Goal: Task Accomplishment & Management: Manage account settings

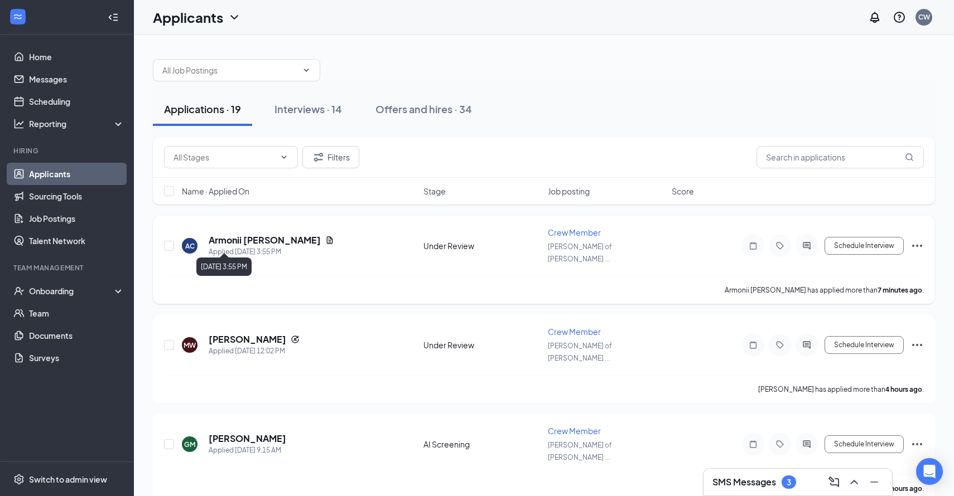
click at [231, 247] on div "Applied [DATE] 3:55 PM" at bounding box center [272, 252] width 126 height 11
click at [231, 237] on h5 "Armonii [PERSON_NAME]" at bounding box center [265, 240] width 112 height 12
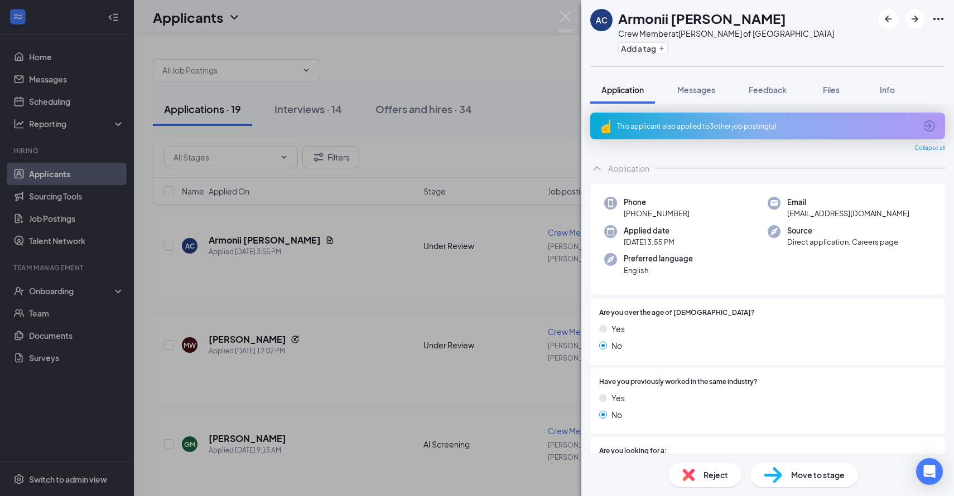
scroll to position [406, 0]
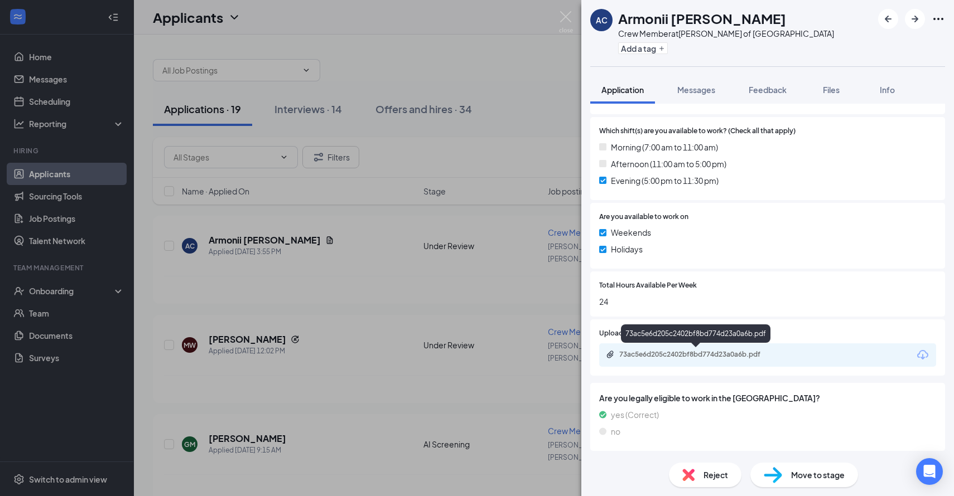
click at [681, 354] on div "73ac5e6d205c2402bf8bd774d23a0a6b.pdf" at bounding box center [697, 354] width 156 height 9
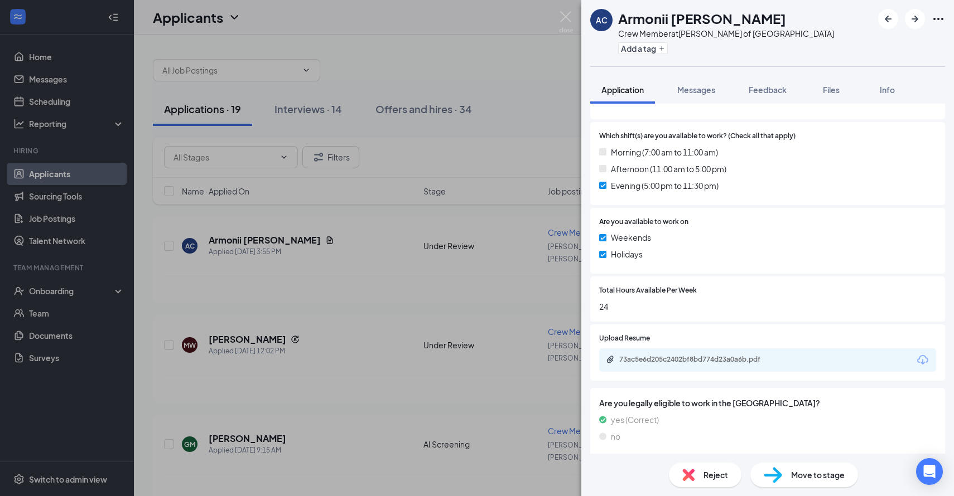
click at [706, 473] on span "Reject" at bounding box center [715, 475] width 25 height 12
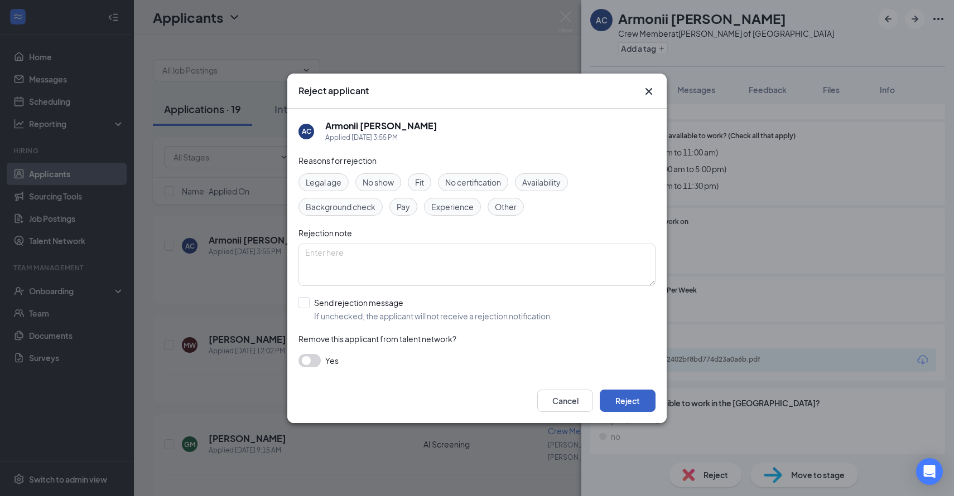
click at [636, 405] on button "Reject" at bounding box center [628, 401] width 56 height 22
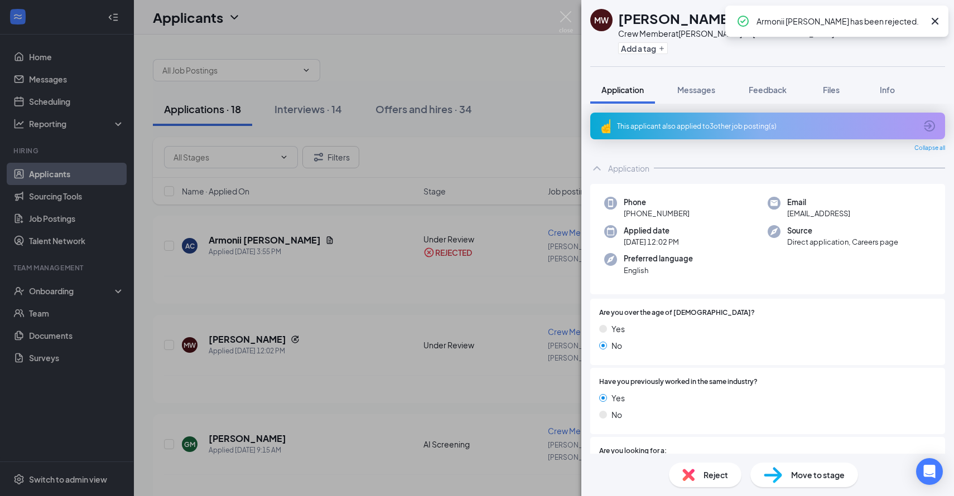
click at [452, 335] on div "MW [PERSON_NAME] Crew Member at [GEOGRAPHIC_DATA][PERSON_NAME] of [GEOGRAPHIC_D…" at bounding box center [477, 248] width 954 height 496
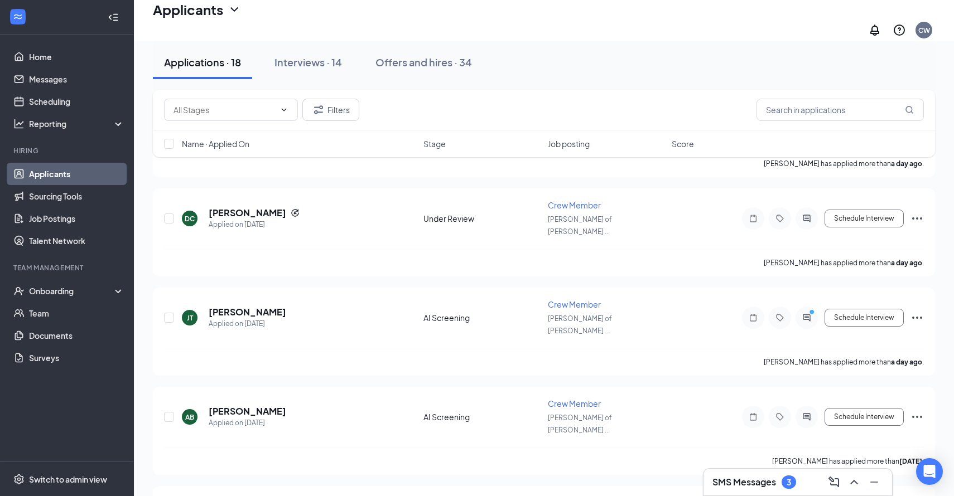
scroll to position [1273, 0]
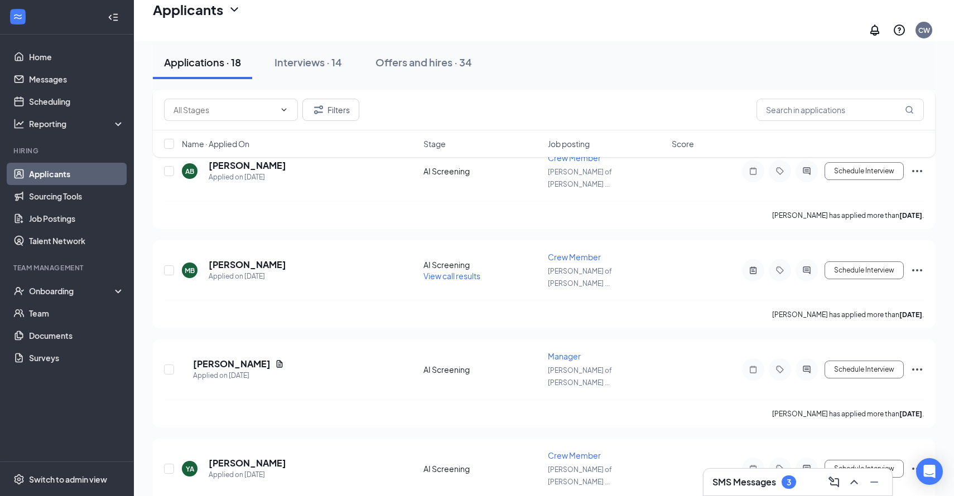
click at [742, 486] on h3 "SMS Messages" at bounding box center [744, 482] width 64 height 12
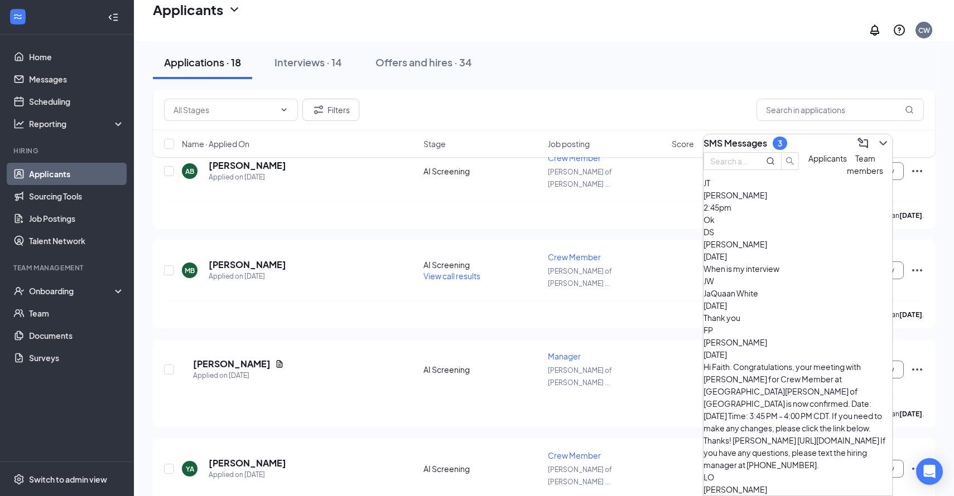
click at [767, 249] on span "[PERSON_NAME]" at bounding box center [735, 244] width 64 height 10
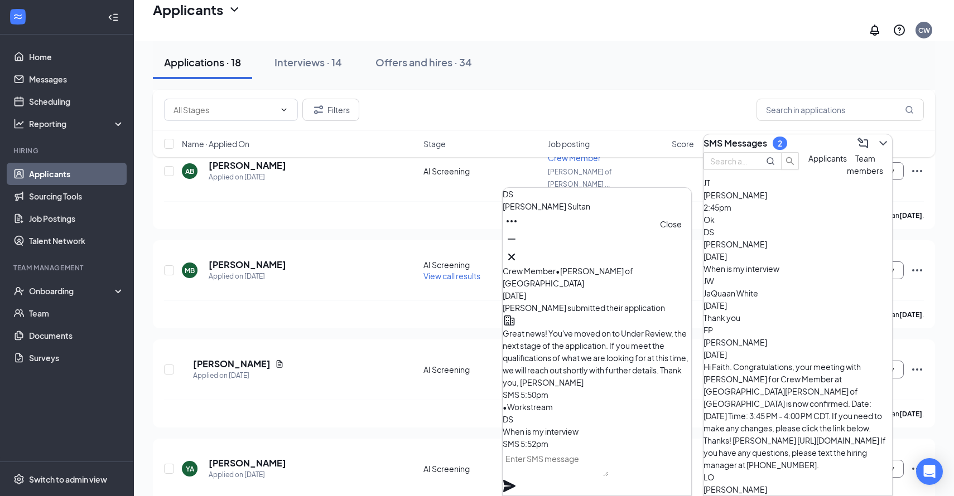
click at [518, 250] on icon "Cross" at bounding box center [511, 256] width 13 height 13
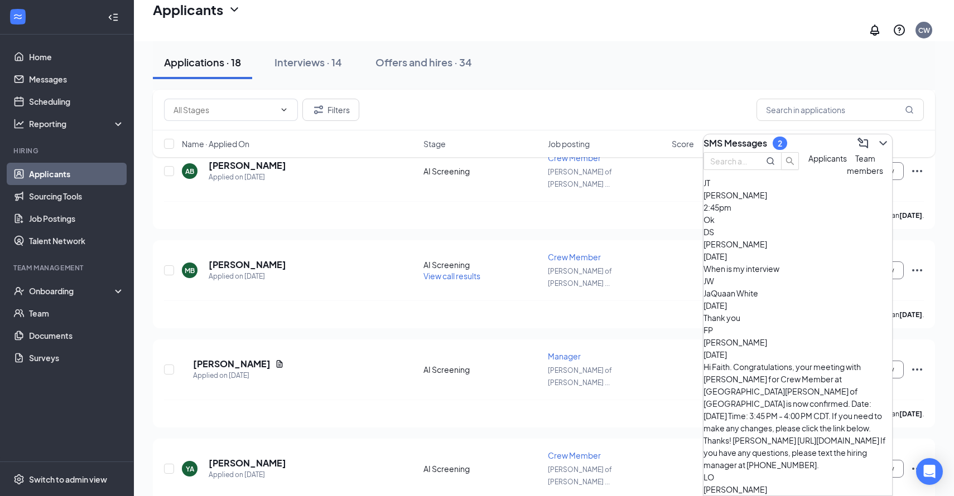
click at [746, 138] on h3 "SMS Messages" at bounding box center [735, 143] width 64 height 12
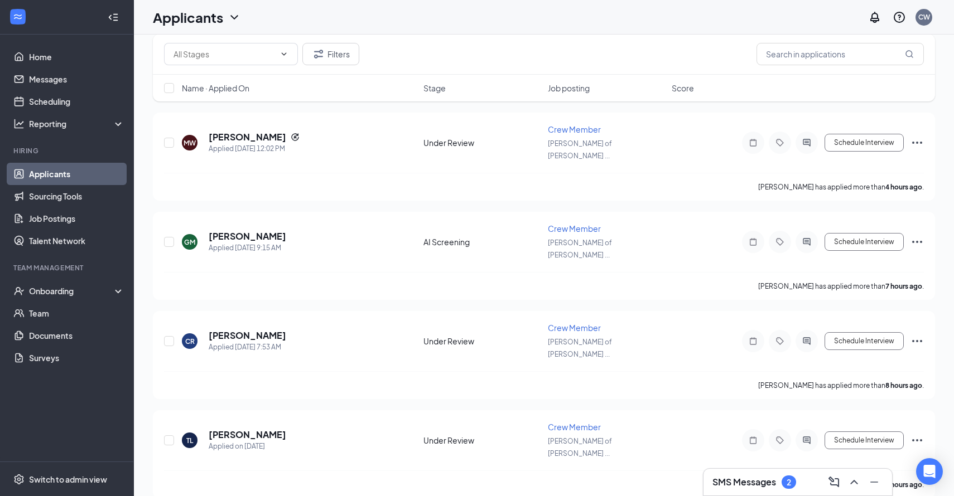
scroll to position [0, 0]
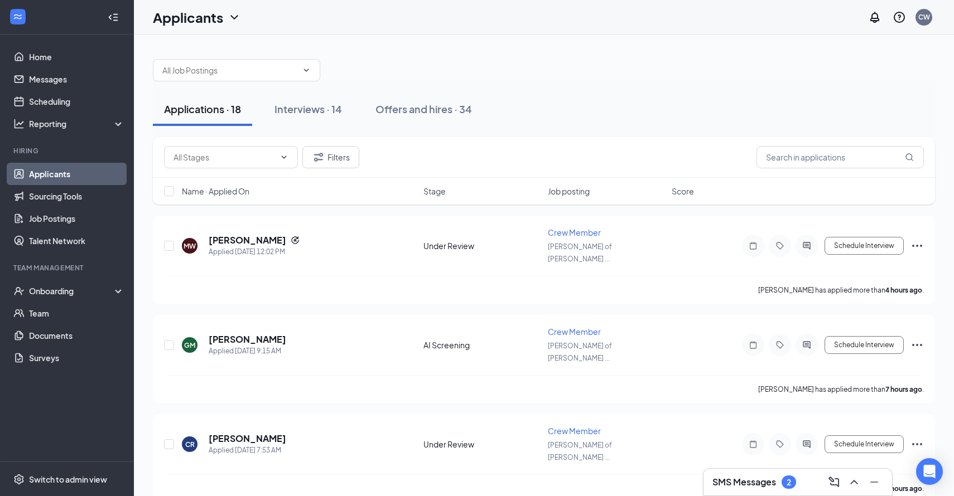
click at [437, 185] on div "Name · Applied On Stage Job posting Score" at bounding box center [544, 191] width 782 height 27
click at [437, 187] on span "Stage" at bounding box center [434, 191] width 22 height 11
click at [246, 234] on h5 "[PERSON_NAME]" at bounding box center [248, 240] width 78 height 12
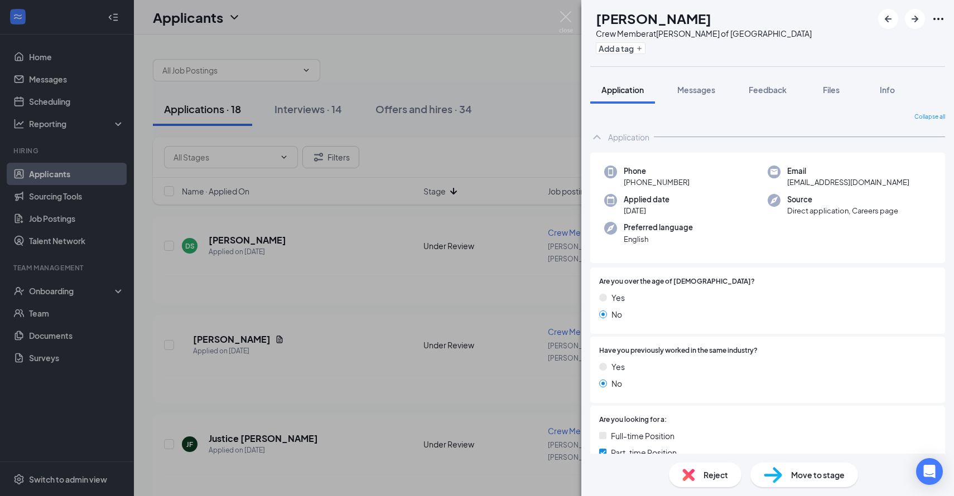
click at [700, 471] on div "Reject" at bounding box center [705, 475] width 73 height 25
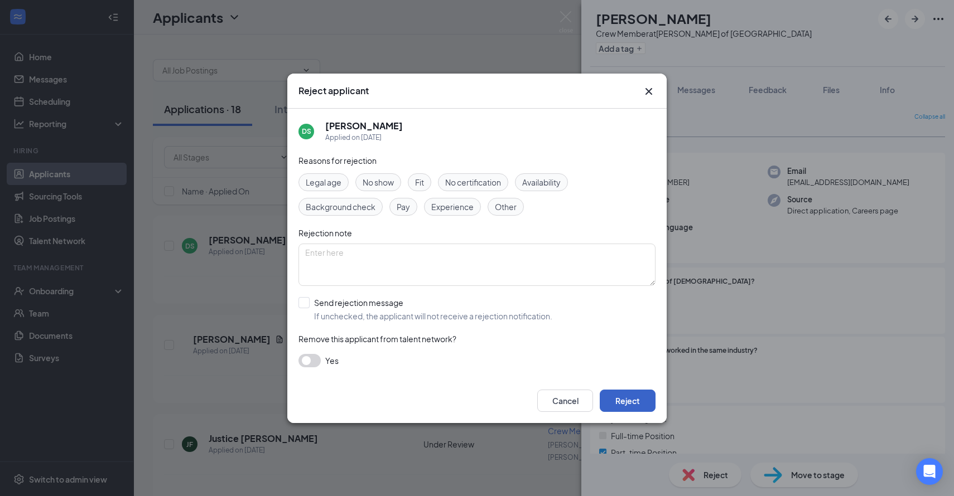
click at [617, 407] on button "Reject" at bounding box center [628, 401] width 56 height 22
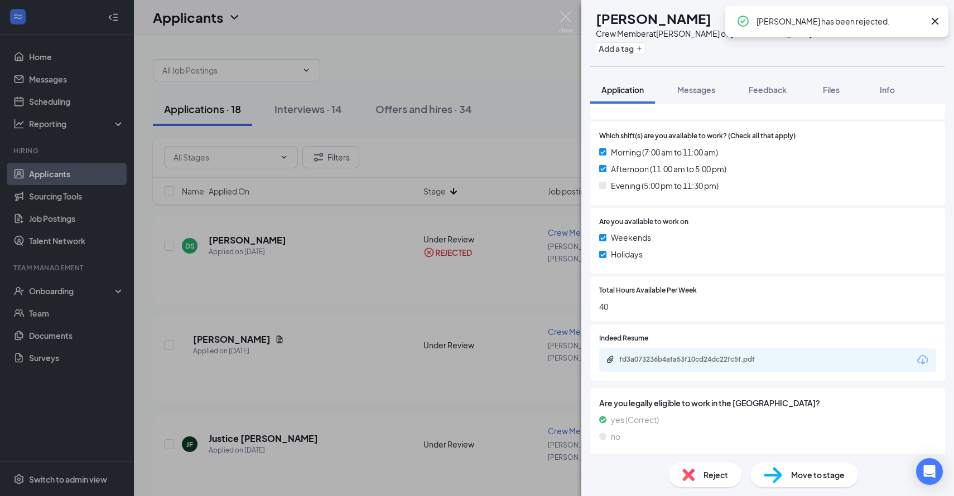
scroll to position [406, 0]
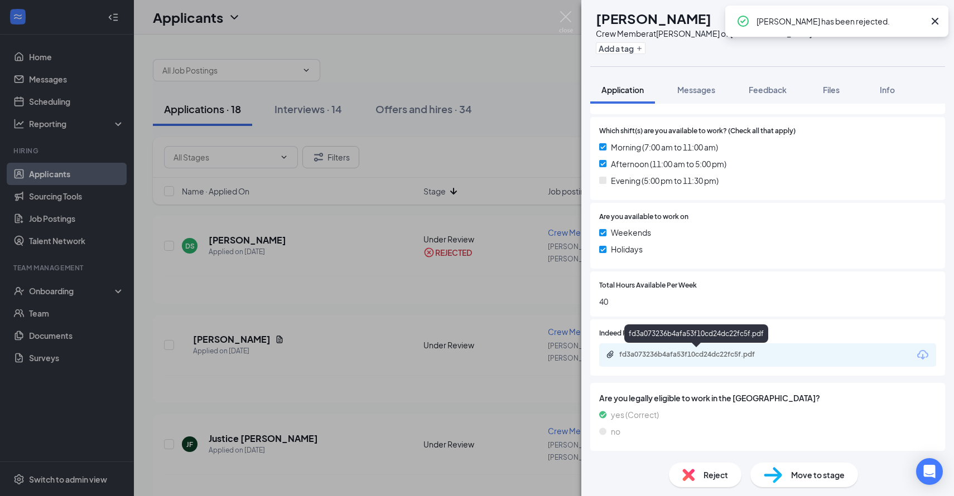
click at [670, 359] on div "fd3a073236b4afa53f10cd24dc22fc5f.pdf" at bounding box center [696, 355] width 181 height 11
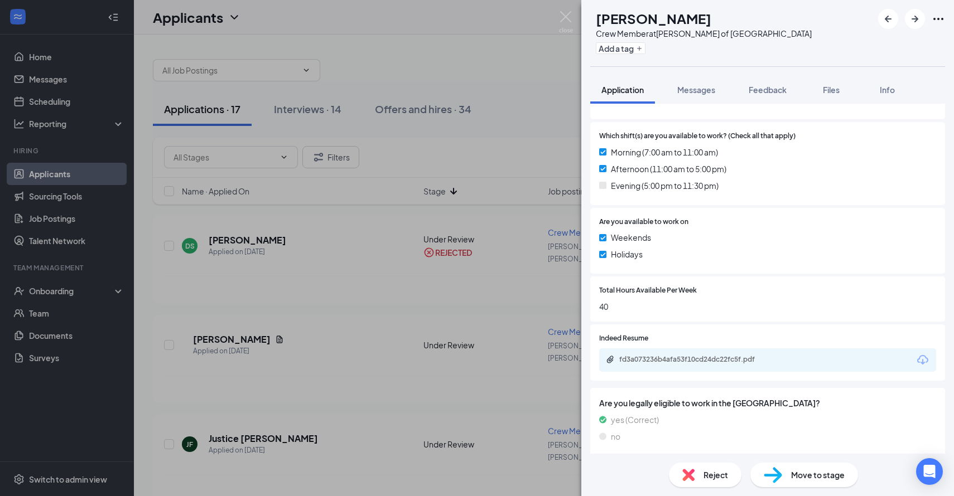
click at [698, 475] on div "Reject" at bounding box center [705, 475] width 73 height 25
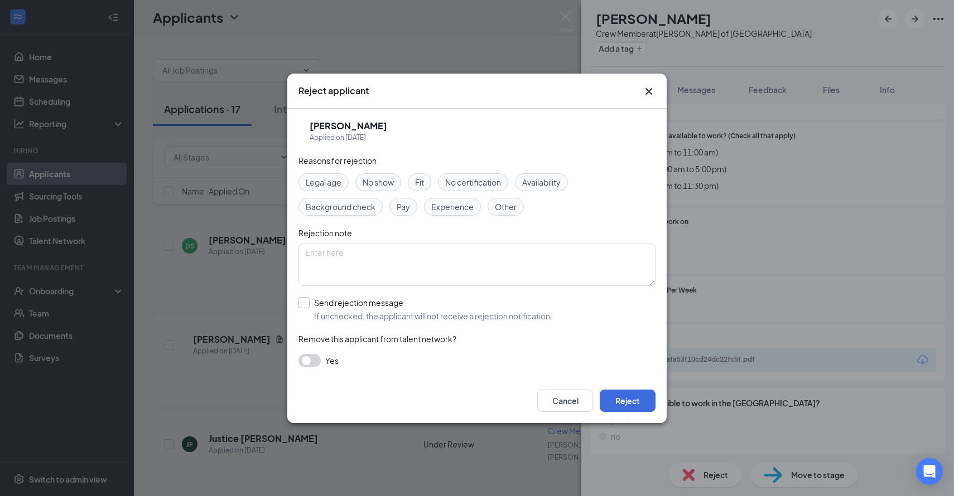
click at [458, 305] on input "Send rejection message If unchecked, the applicant will not receive a rejection…" at bounding box center [425, 309] width 254 height 25
checkbox input "true"
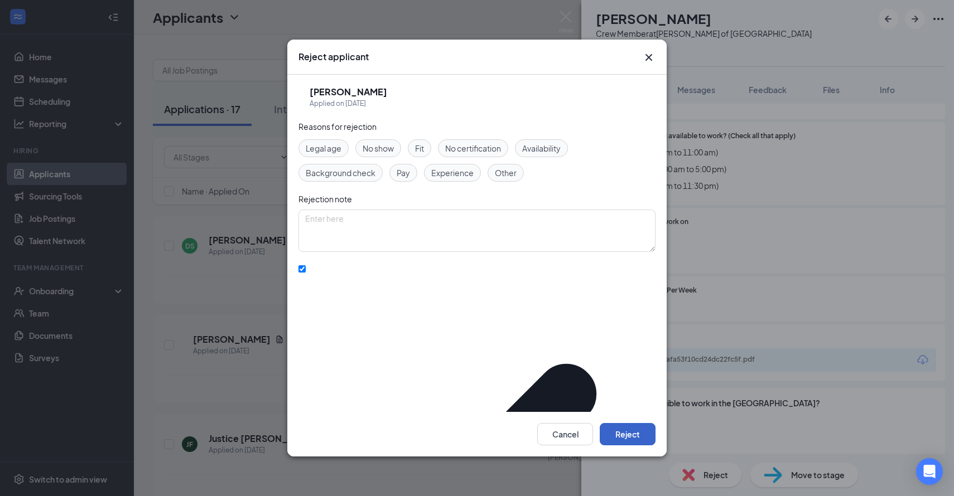
click at [620, 423] on button "Reject" at bounding box center [628, 434] width 56 height 22
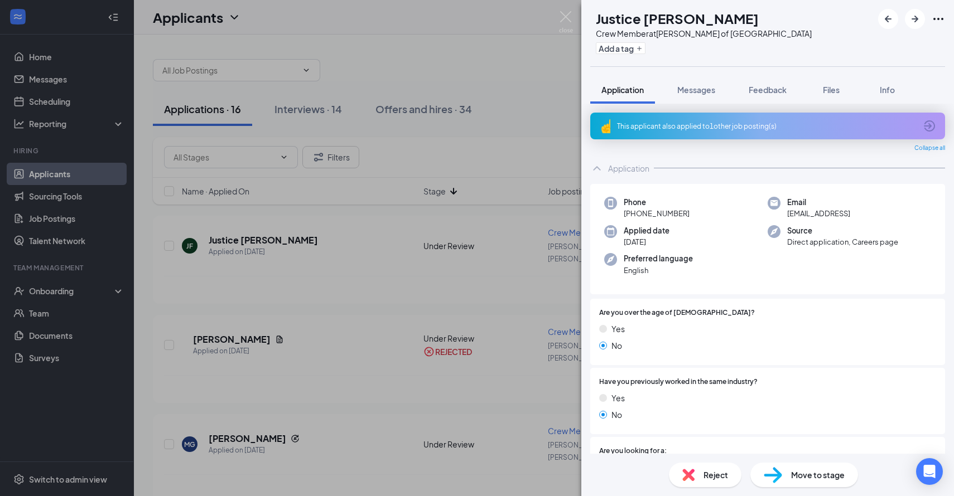
scroll to position [345, 0]
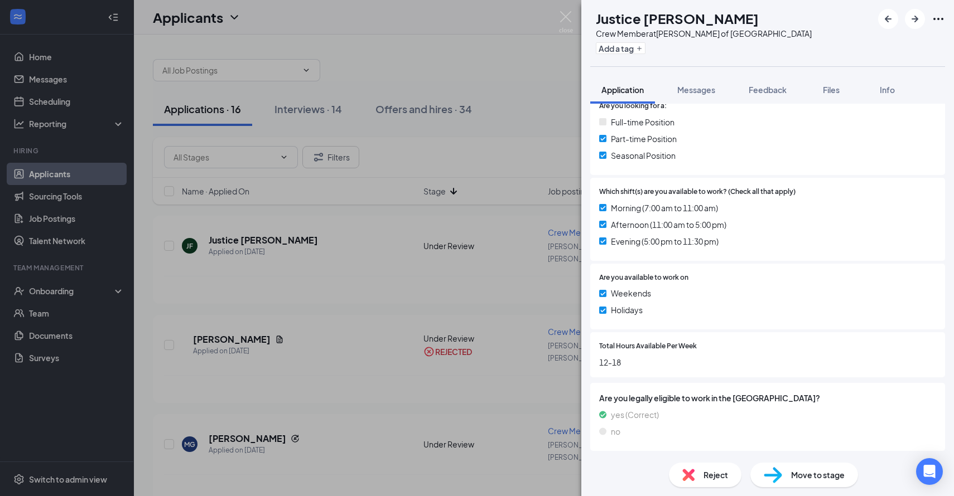
click at [692, 469] on img at bounding box center [688, 475] width 12 height 12
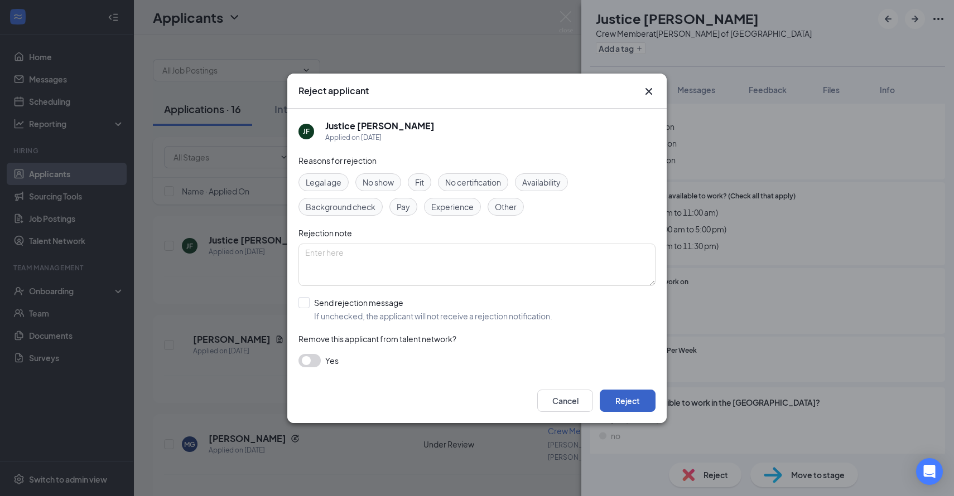
click at [649, 403] on button "Reject" at bounding box center [628, 401] width 56 height 22
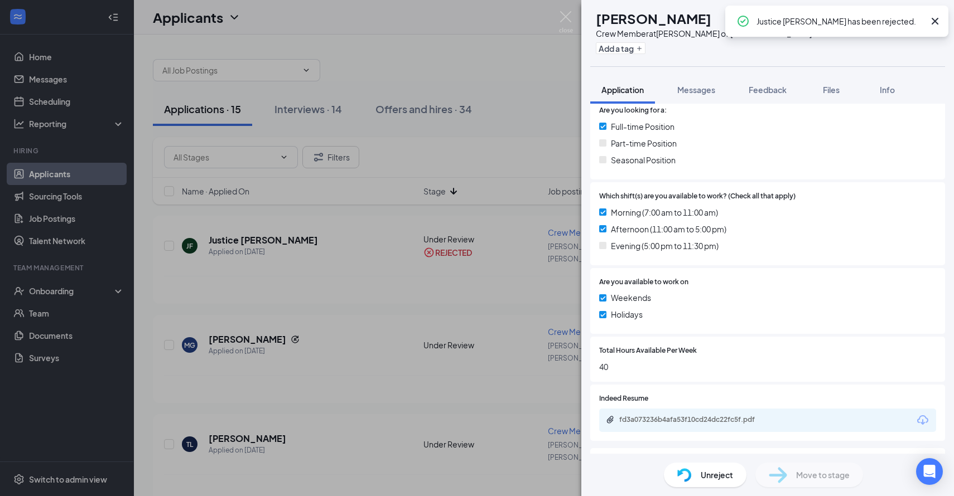
click at [237, 396] on div "[PERSON_NAME] Crew Member at [GEOGRAPHIC_DATA][PERSON_NAME] of [GEOGRAPHIC_DATA…" at bounding box center [477, 248] width 954 height 496
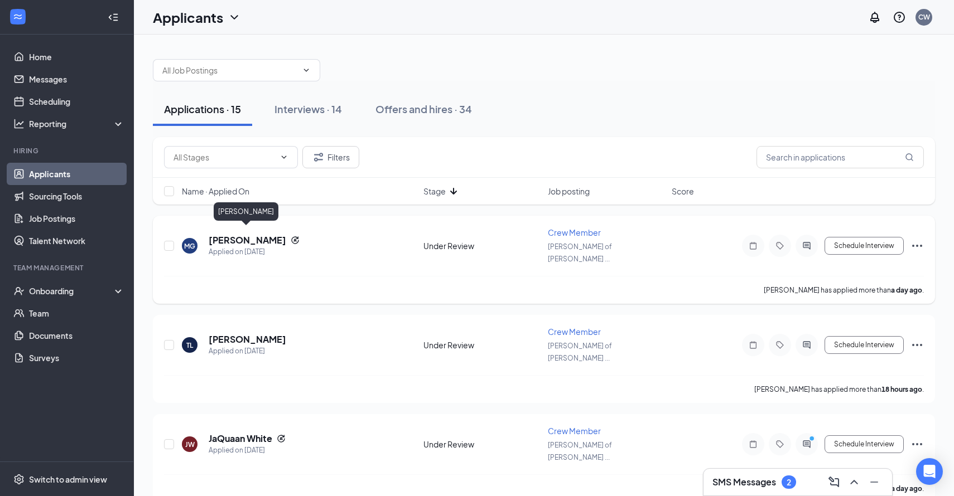
click at [261, 239] on h5 "[PERSON_NAME]" at bounding box center [248, 240] width 78 height 12
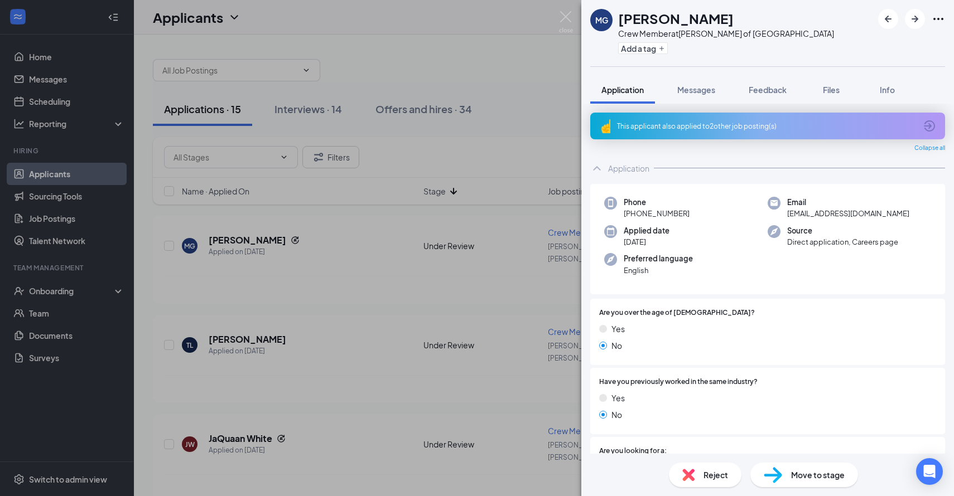
click at [683, 476] on img at bounding box center [688, 475] width 12 height 12
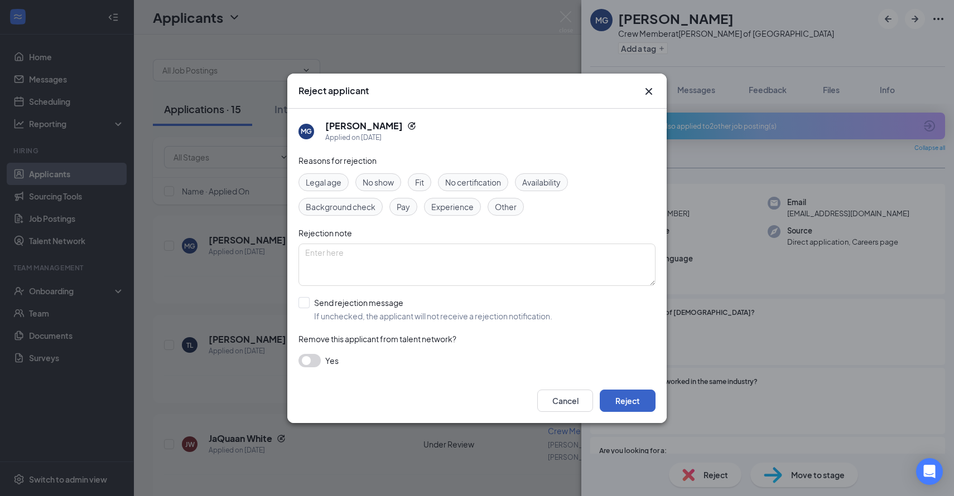
click at [619, 400] on button "Reject" at bounding box center [628, 401] width 56 height 22
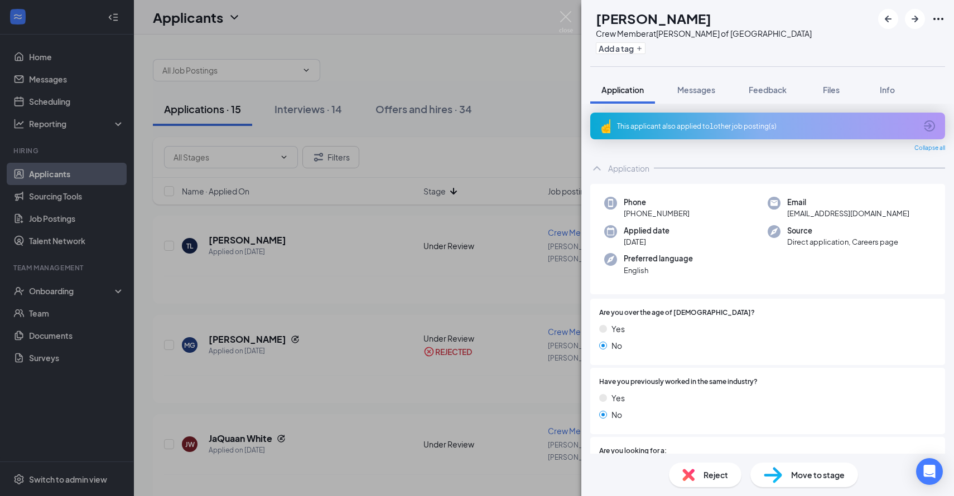
click at [693, 481] on img at bounding box center [688, 475] width 12 height 12
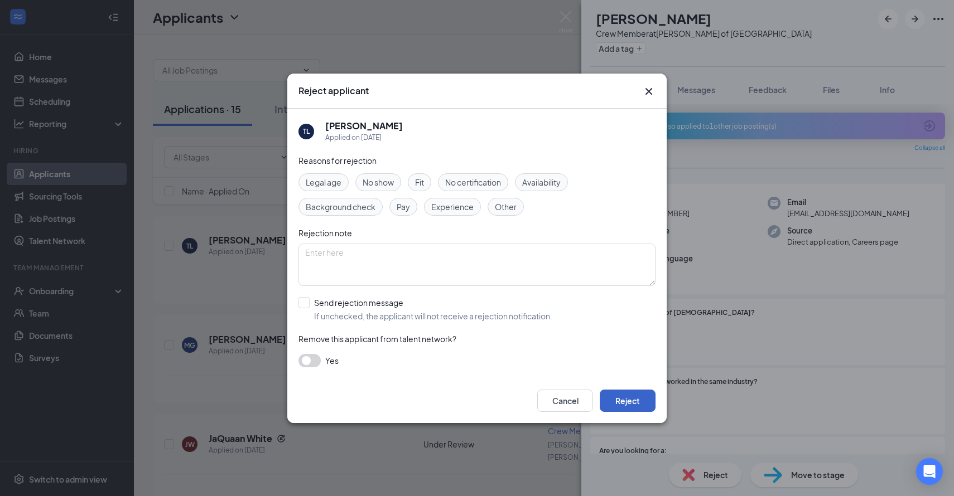
click at [615, 406] on button "Reject" at bounding box center [628, 401] width 56 height 22
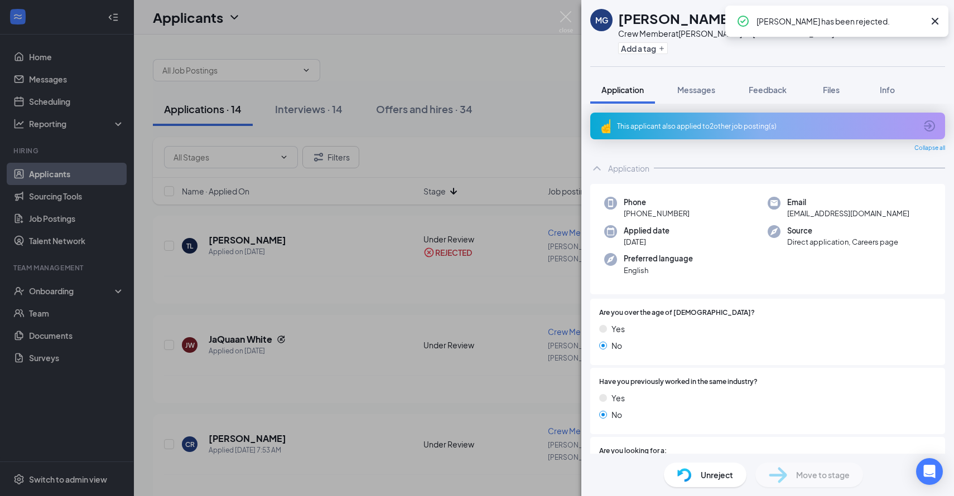
click at [234, 335] on div "MG [PERSON_NAME] Crew Member at [GEOGRAPHIC_DATA][PERSON_NAME] of [GEOGRAPHIC_D…" at bounding box center [477, 248] width 954 height 496
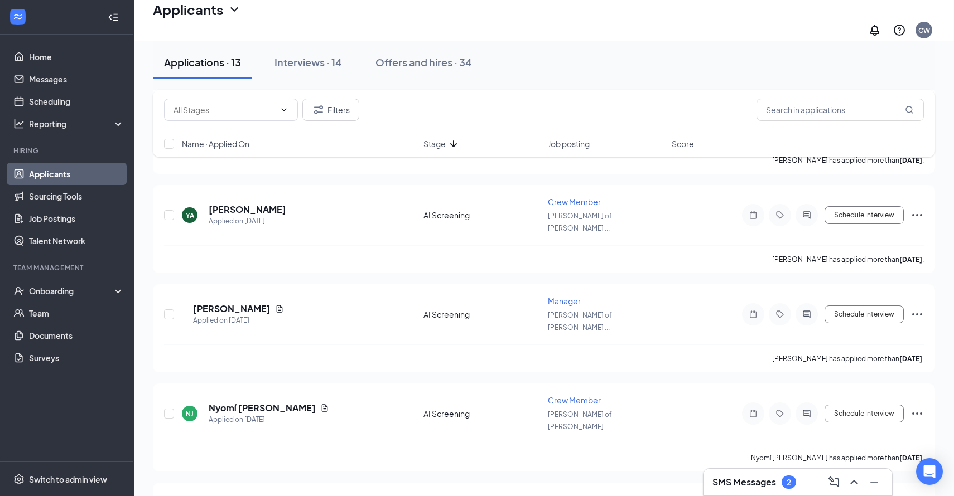
scroll to position [842, 0]
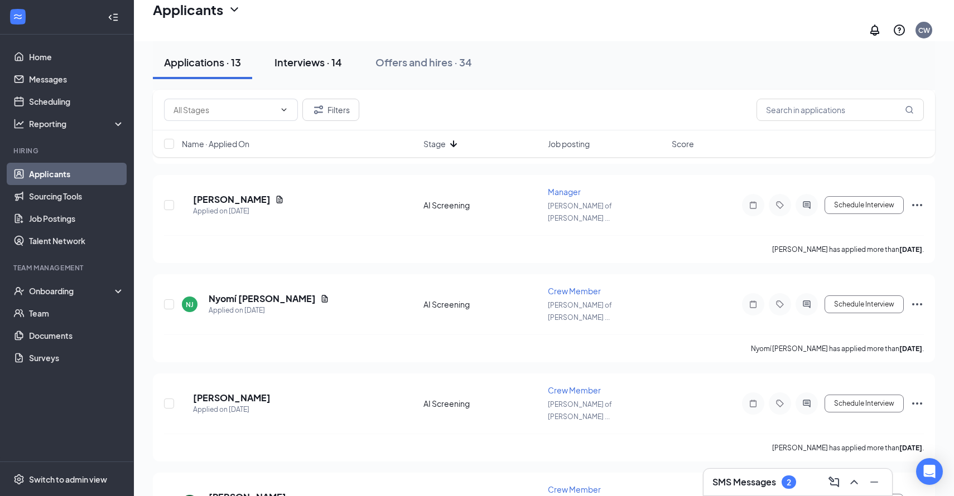
click at [284, 60] on div "Interviews · 14" at bounding box center [307, 62] width 67 height 14
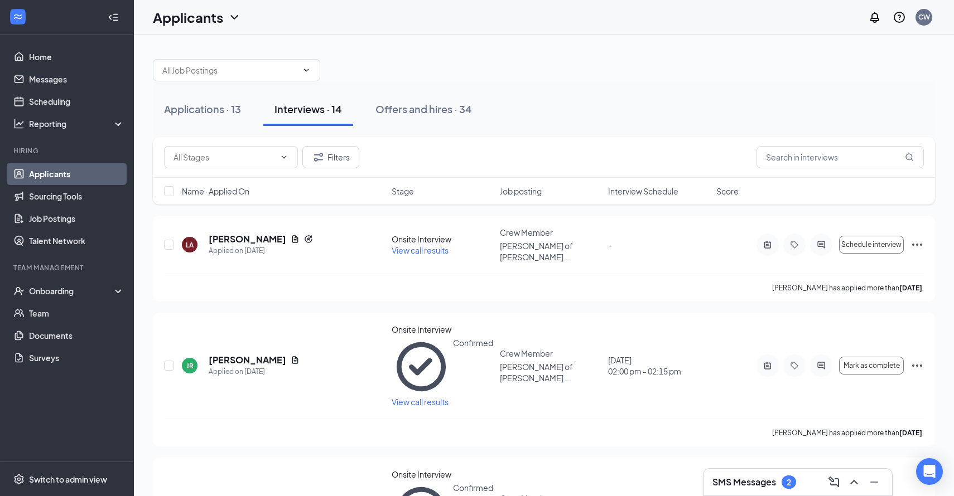
click at [223, 195] on span "Name · Applied On" at bounding box center [215, 191] width 67 height 11
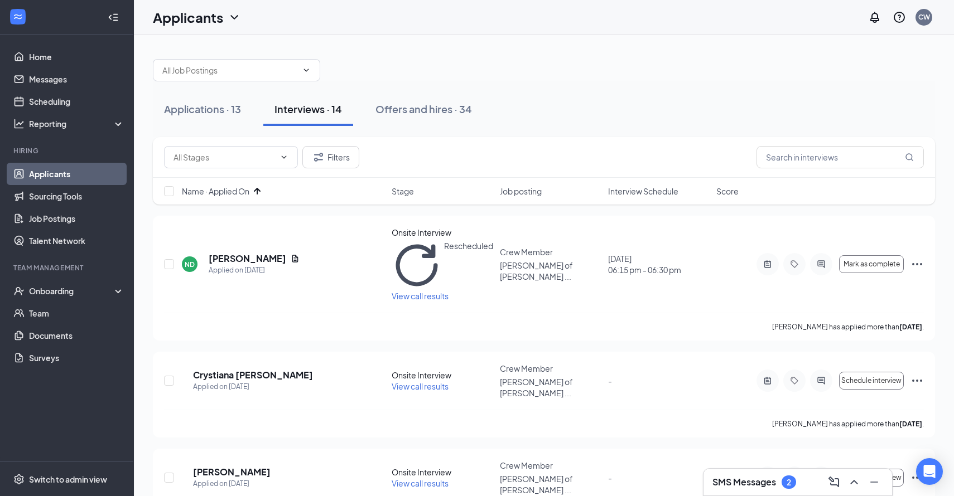
click at [223, 195] on span "Name · Applied On" at bounding box center [215, 191] width 67 height 11
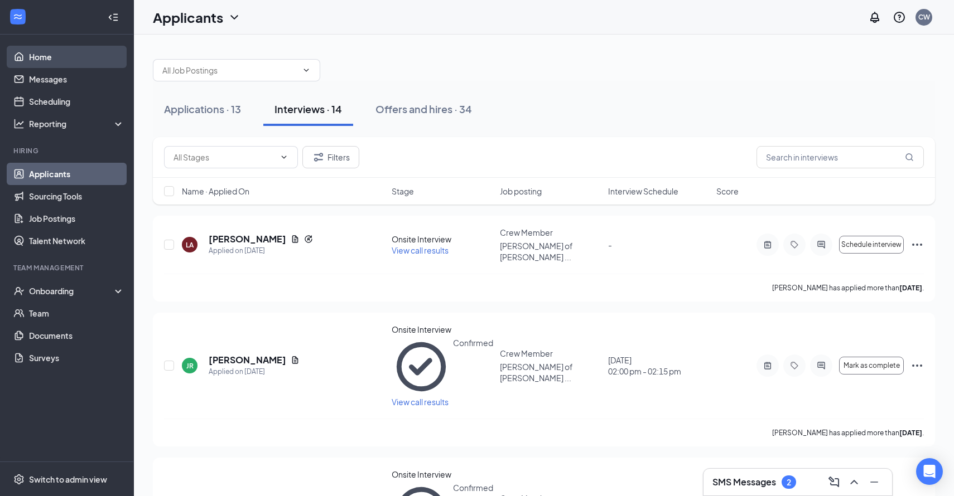
click at [59, 62] on link "Home" at bounding box center [76, 57] width 95 height 22
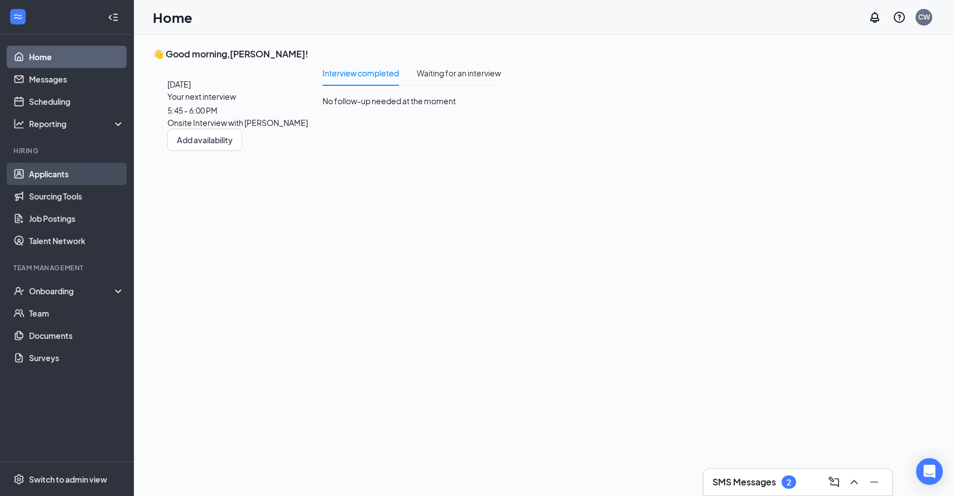
click at [36, 178] on link "Applicants" at bounding box center [76, 174] width 95 height 22
